Goal: Information Seeking & Learning: Learn about a topic

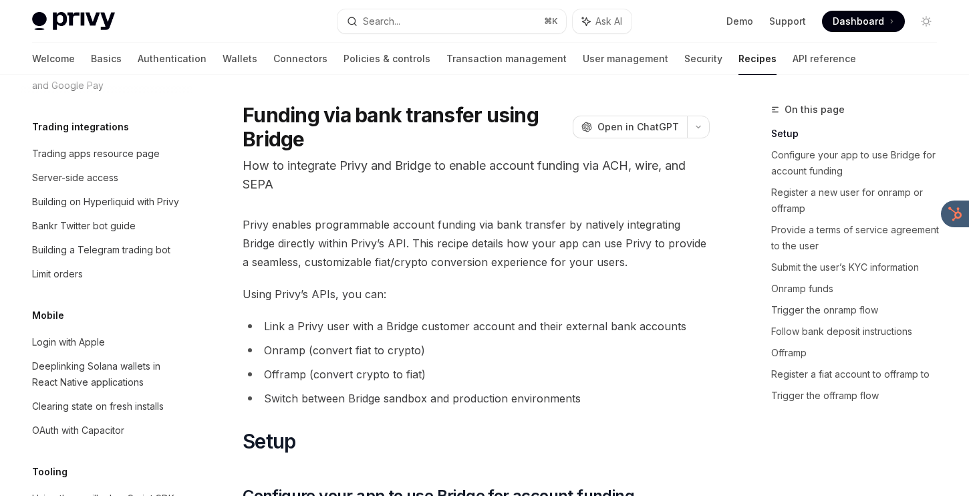
scroll to position [1380, 0]
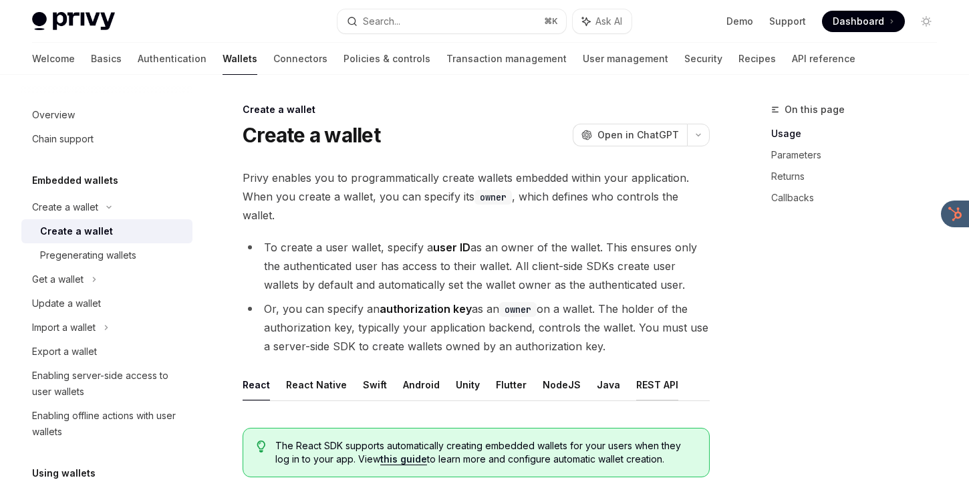
click at [636, 382] on button "REST API" at bounding box center [657, 384] width 42 height 31
type textarea "*"
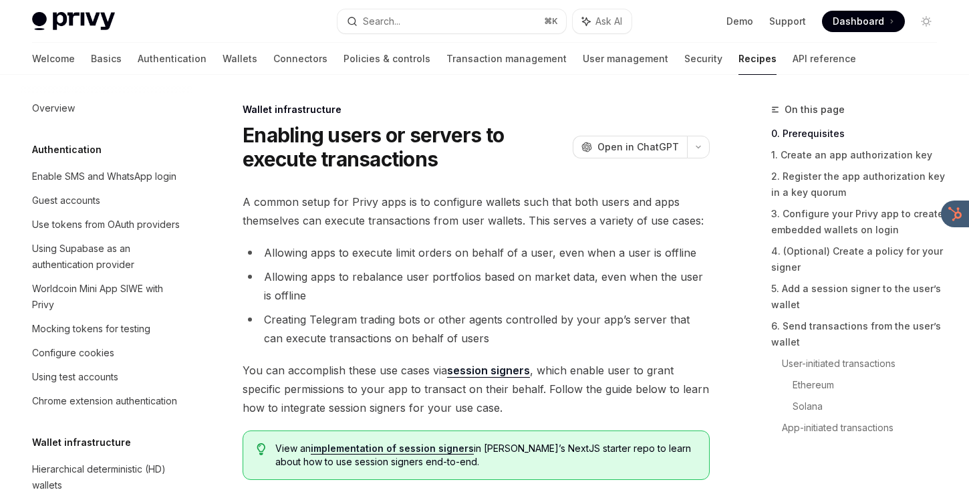
scroll to position [232, 0]
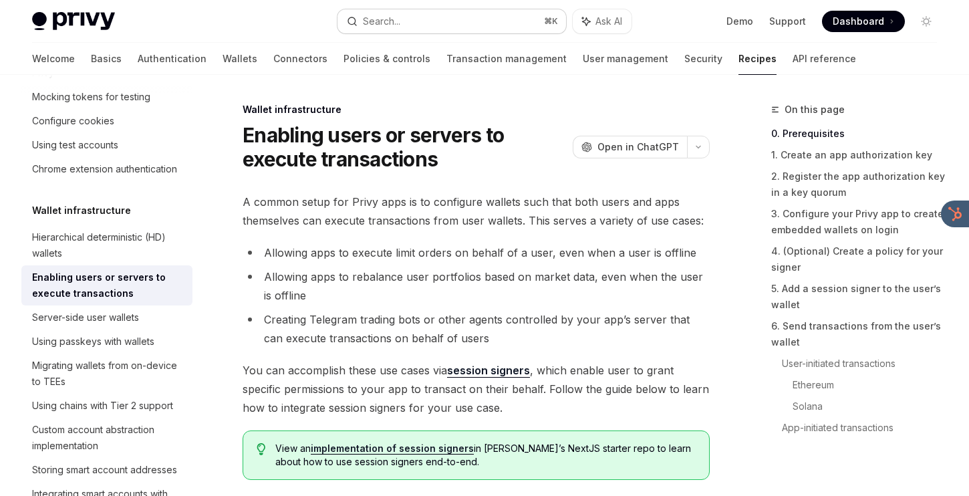
click at [448, 24] on button "Search... ⌘ K" at bounding box center [451, 21] width 229 height 24
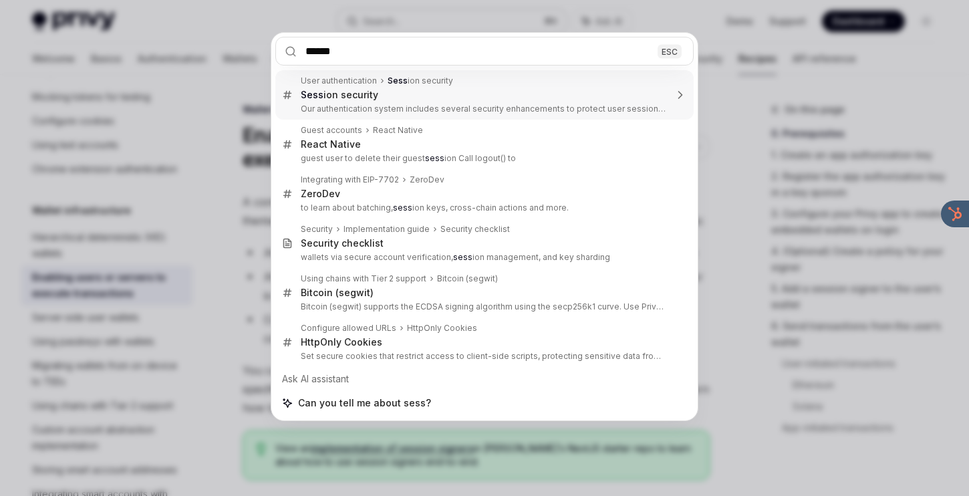
type input "*******"
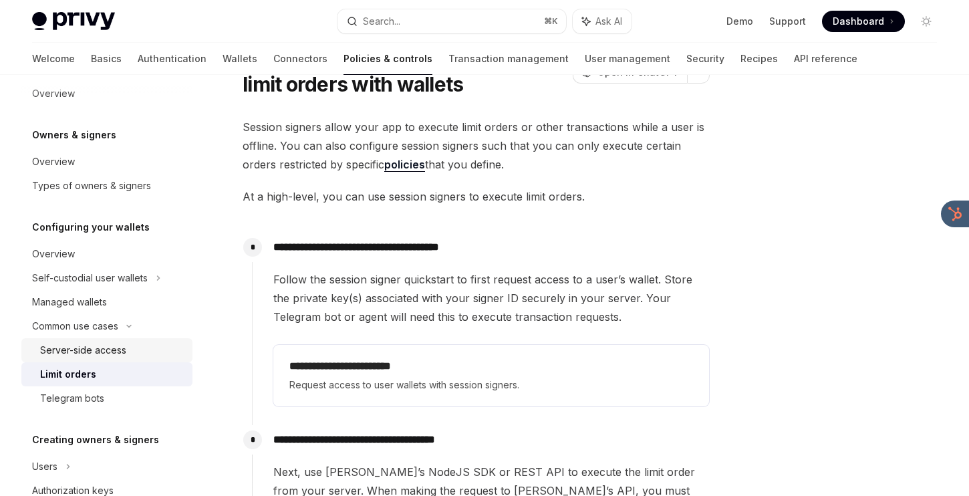
scroll to position [14, 0]
click at [110, 159] on div "Overview" at bounding box center [108, 162] width 152 height 16
type textarea "*"
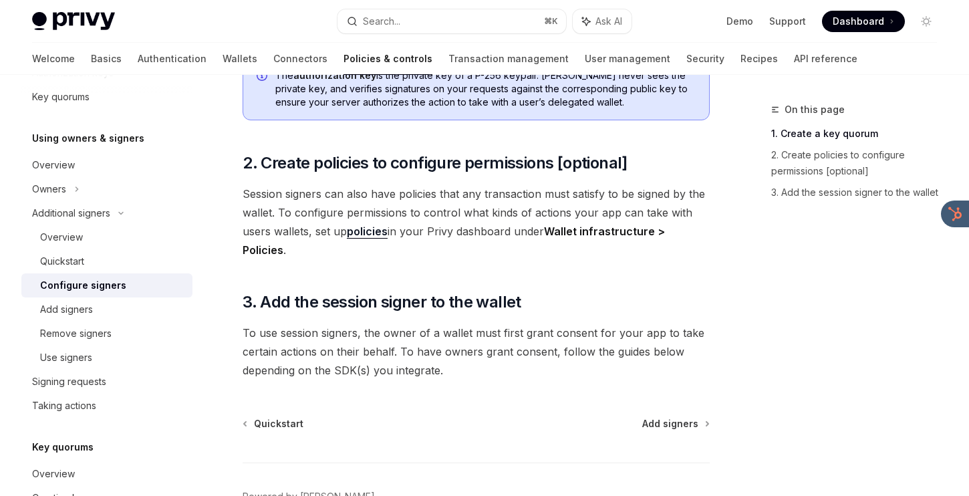
scroll to position [433, 0]
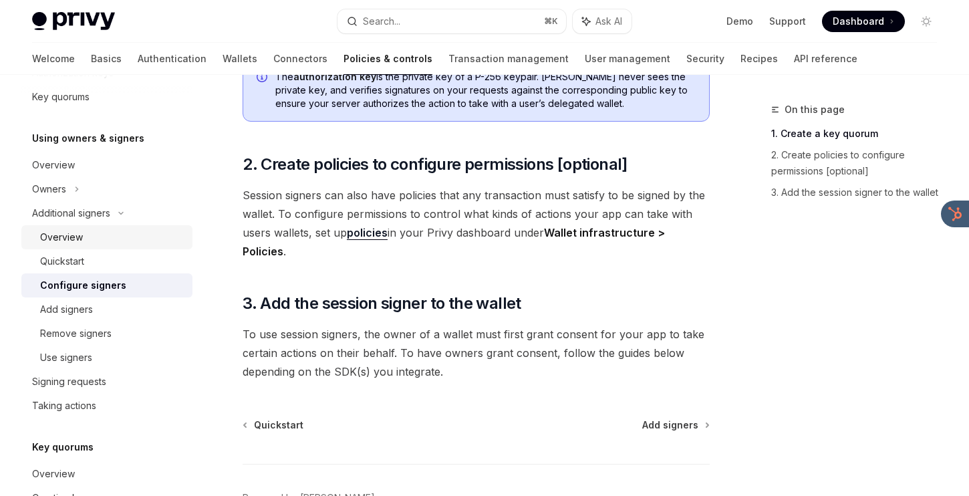
click at [144, 245] on div "Overview" at bounding box center [112, 237] width 144 height 16
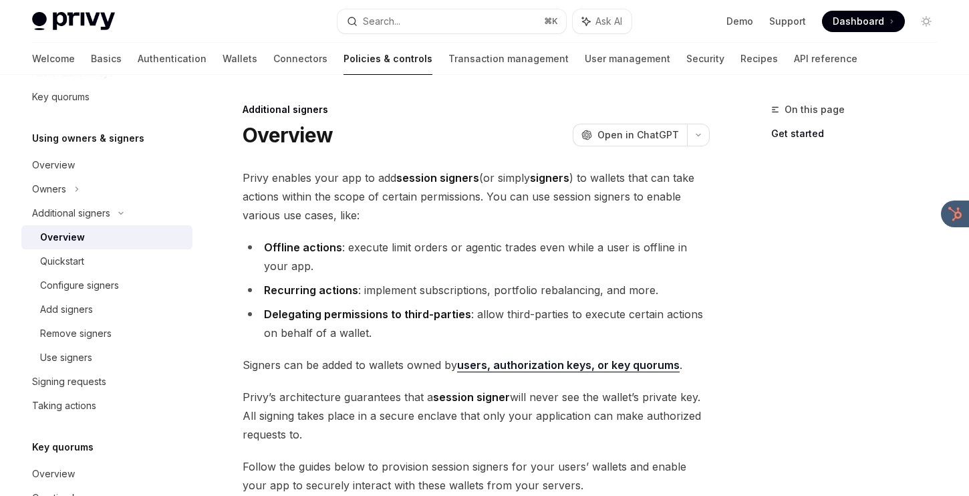
click at [498, 233] on div "**********" at bounding box center [476, 428] width 467 height 521
click at [794, 55] on link "API reference" at bounding box center [825, 59] width 63 height 32
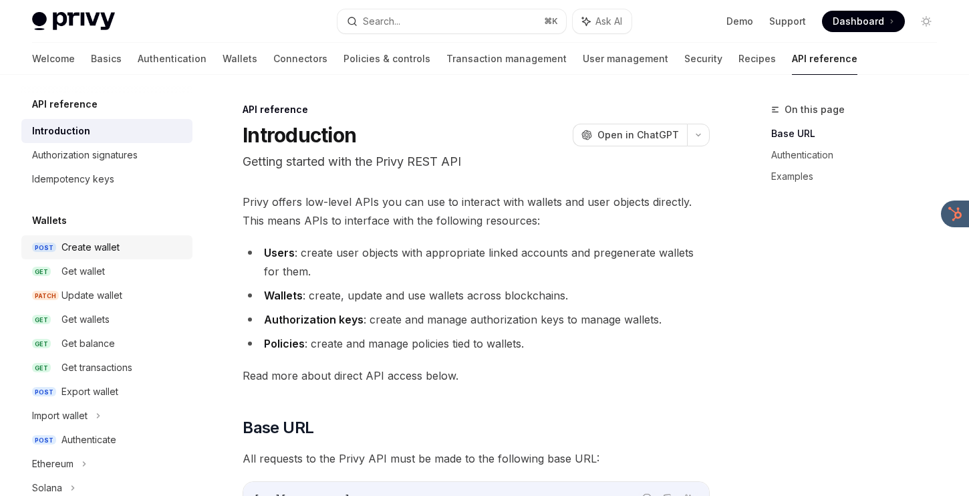
click at [141, 255] on link "POST Create wallet" at bounding box center [106, 247] width 171 height 24
type textarea "*"
